Goal: Check status: Check status

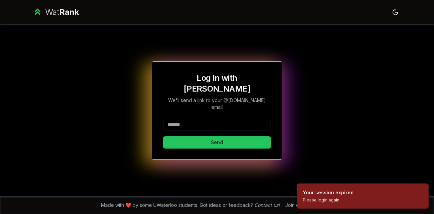
click at [223, 119] on input at bounding box center [217, 125] width 108 height 12
type input "******"
click at [163, 136] on button "Send" at bounding box center [217, 142] width 108 height 12
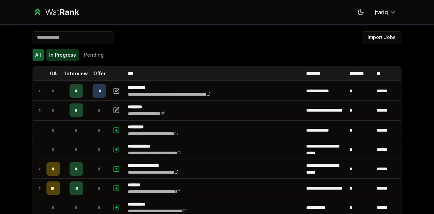
click at [62, 57] on button "In Progress" at bounding box center [62, 55] width 32 height 12
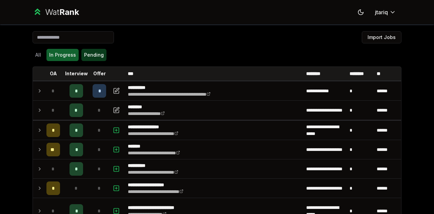
click at [90, 52] on button "Pending" at bounding box center [93, 55] width 25 height 12
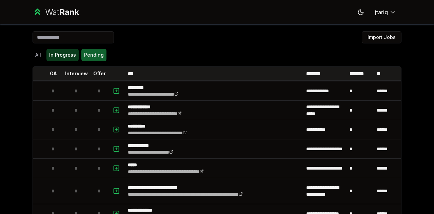
click at [60, 55] on button "In Progress" at bounding box center [62, 55] width 32 height 12
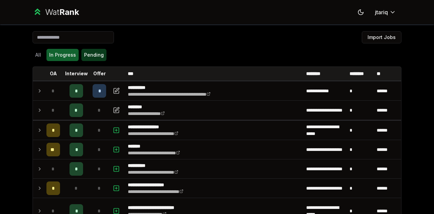
click at [90, 57] on button "Pending" at bounding box center [93, 55] width 25 height 12
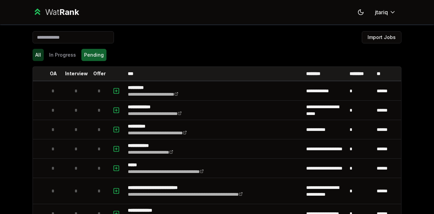
click at [37, 53] on button "All" at bounding box center [38, 55] width 11 height 12
